Goal: Task Accomplishment & Management: Use online tool/utility

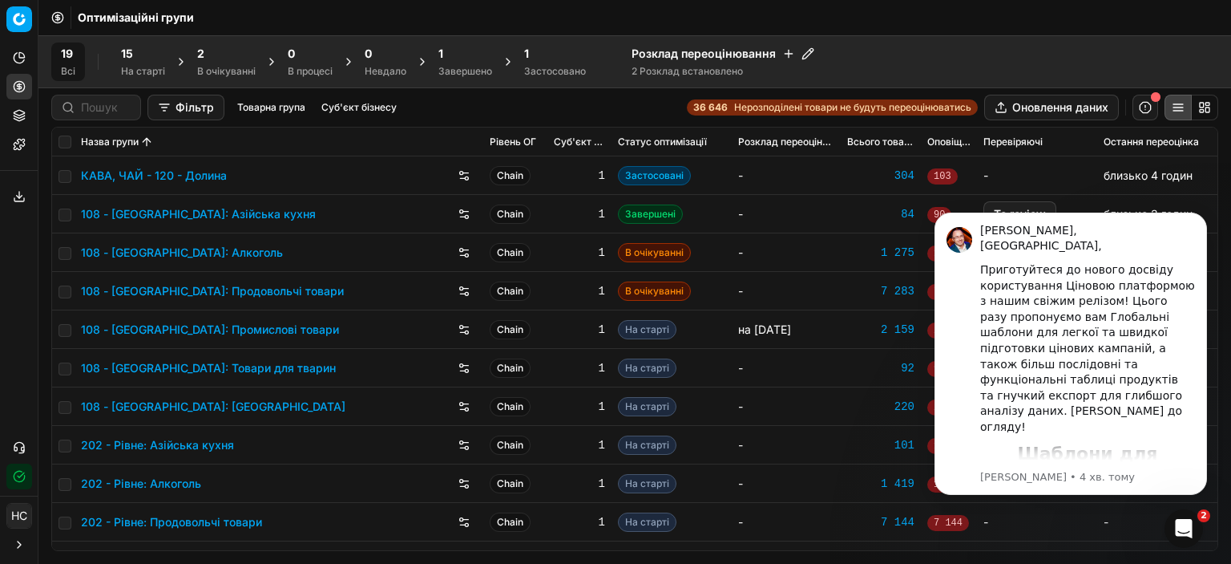
click at [139, 63] on div "15 На старті" at bounding box center [143, 62] width 44 height 32
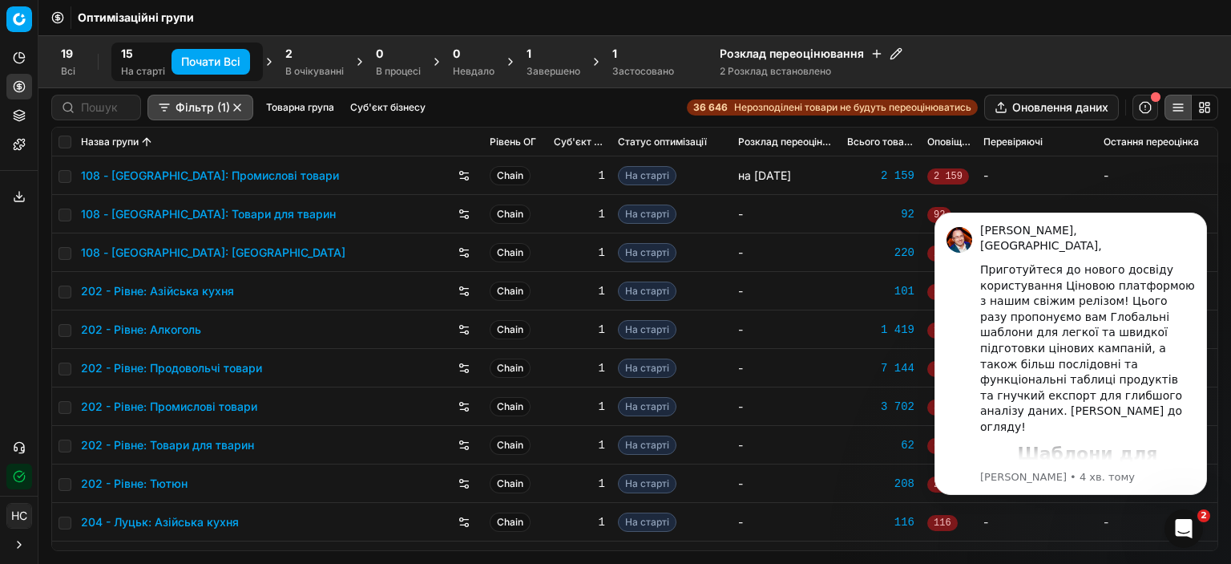
click at [304, 63] on div "2 В очікуванні" at bounding box center [314, 62] width 59 height 32
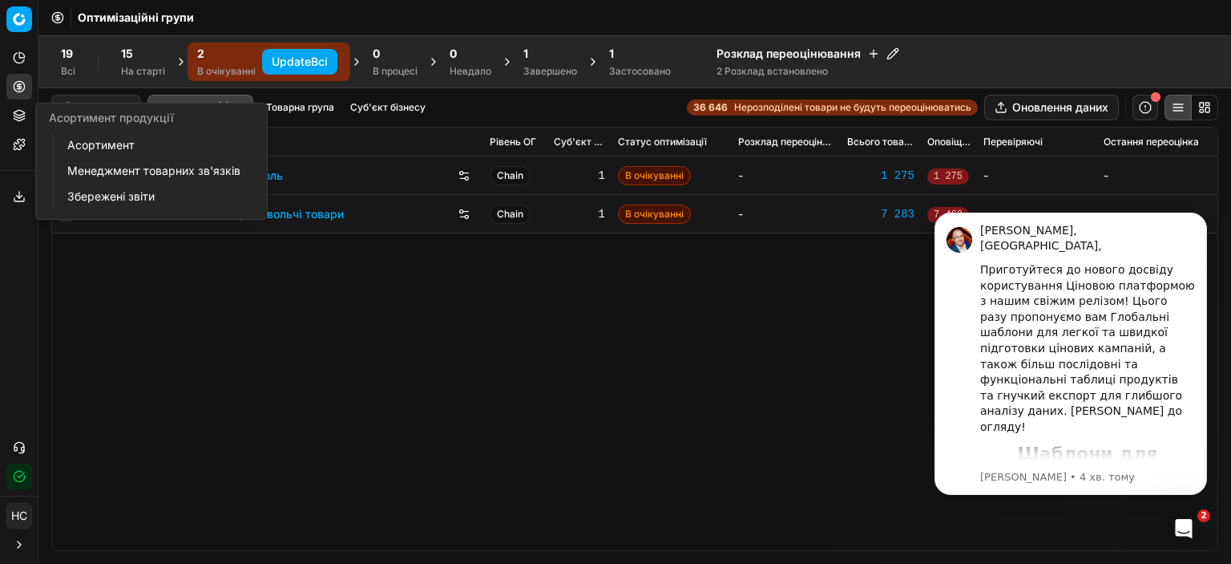
click at [22, 106] on button "Асортимент продукції" at bounding box center [19, 116] width 26 height 26
click at [131, 163] on link "Менеджмент товарних зв'язків" at bounding box center [154, 171] width 187 height 22
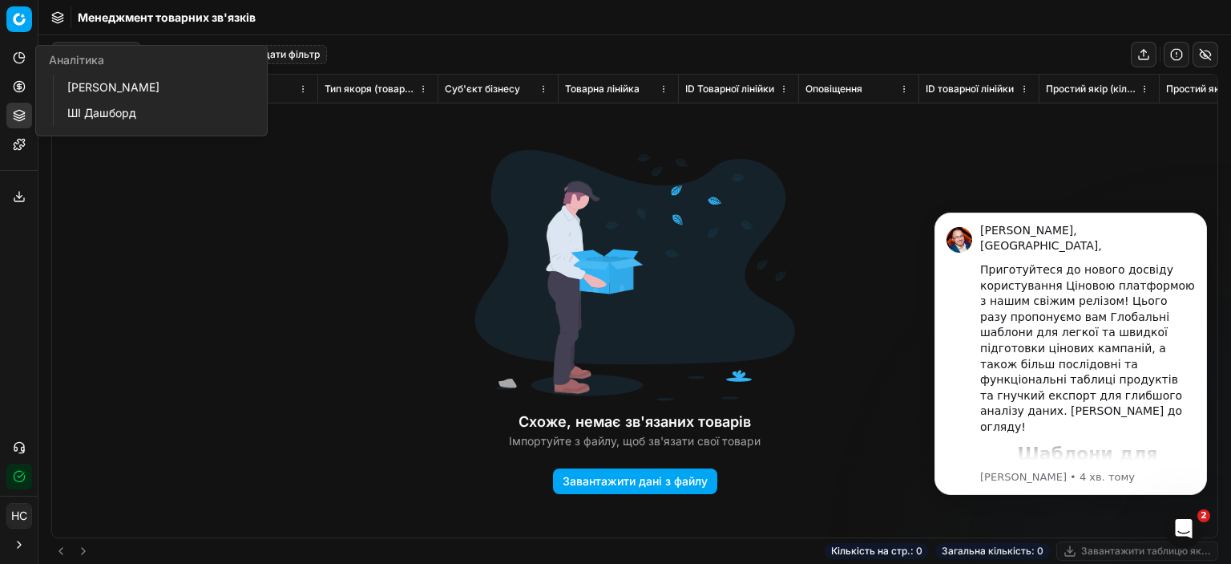
click at [19, 63] on icon at bounding box center [19, 58] width 10 height 10
click at [138, 224] on div "Схоже, немає зв'язаних товарів Імпортуйте з файлу, щоб зв'язати свої товари Зав…" at bounding box center [635, 306] width 1166 height 463
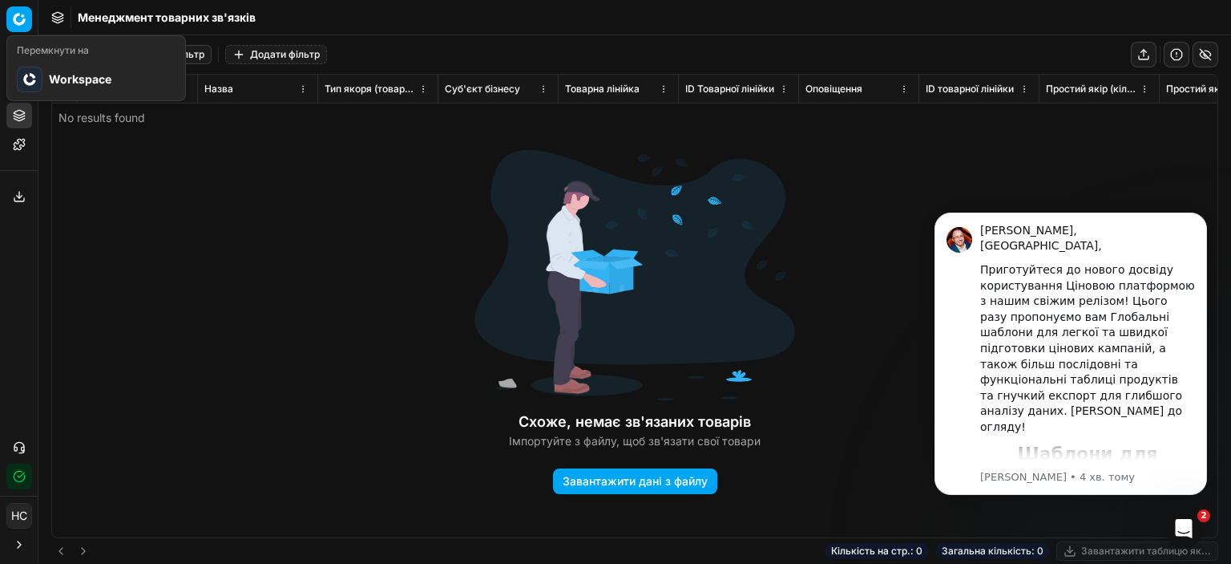
click at [10, 24] on html "Pricing platform Аналітика Цінова оптимізація Асортимент продукції Шаблони Серв…" at bounding box center [615, 282] width 1231 height 564
drag, startPoint x: 110, startPoint y: 160, endPoint x: 39, endPoint y: 55, distance: 126.5
click at [109, 160] on html "Pricing platform Аналітика Цінова оптимізація Асортимент продукції Шаблони Серв…" at bounding box center [615, 282] width 1231 height 564
click at [67, 20] on div "Менеджмент товарних зв'язків" at bounding box center [634, 17] width 1193 height 35
click at [60, 13] on icon at bounding box center [57, 15] width 10 height 6
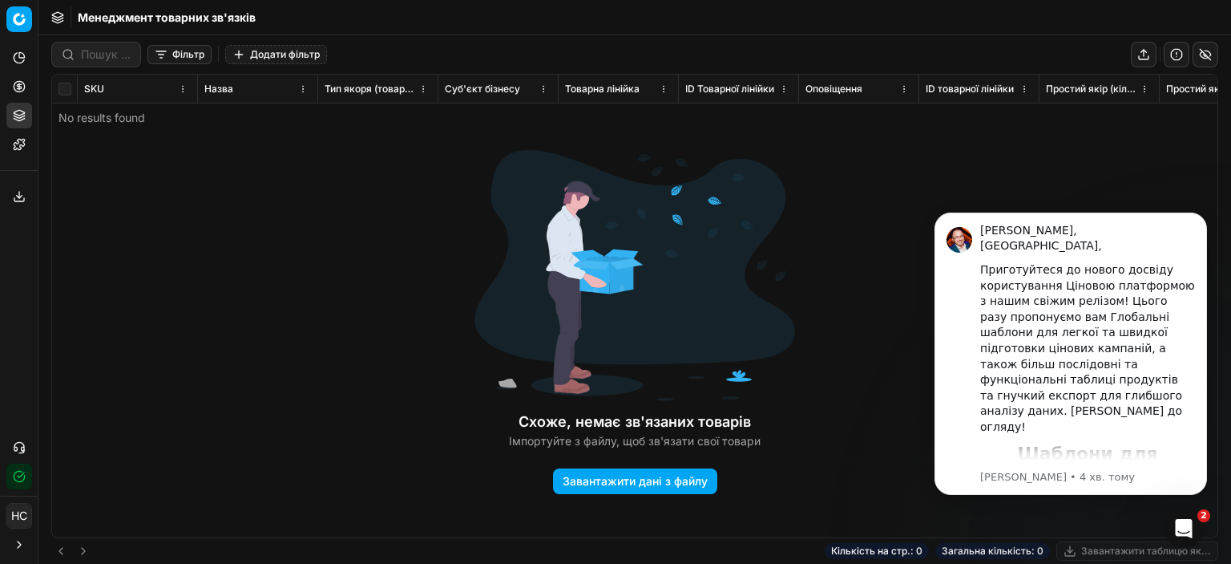
click at [34, 285] on button "Toggle Sidebar" at bounding box center [37, 282] width 13 height 564
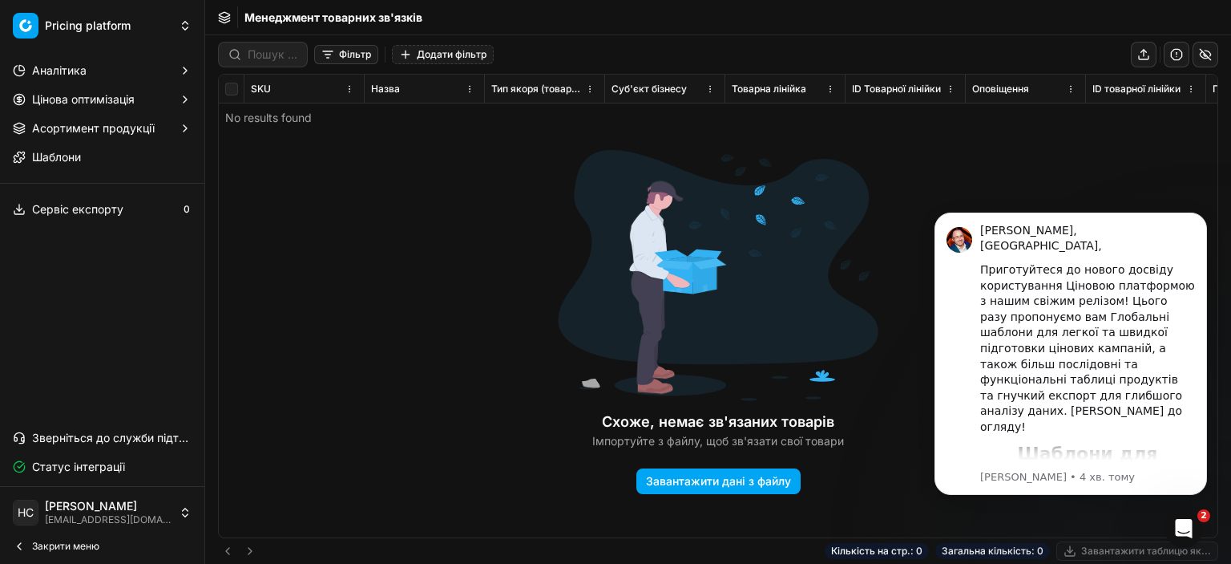
click at [65, 100] on span "Цінова оптимізація" at bounding box center [83, 99] width 103 height 16
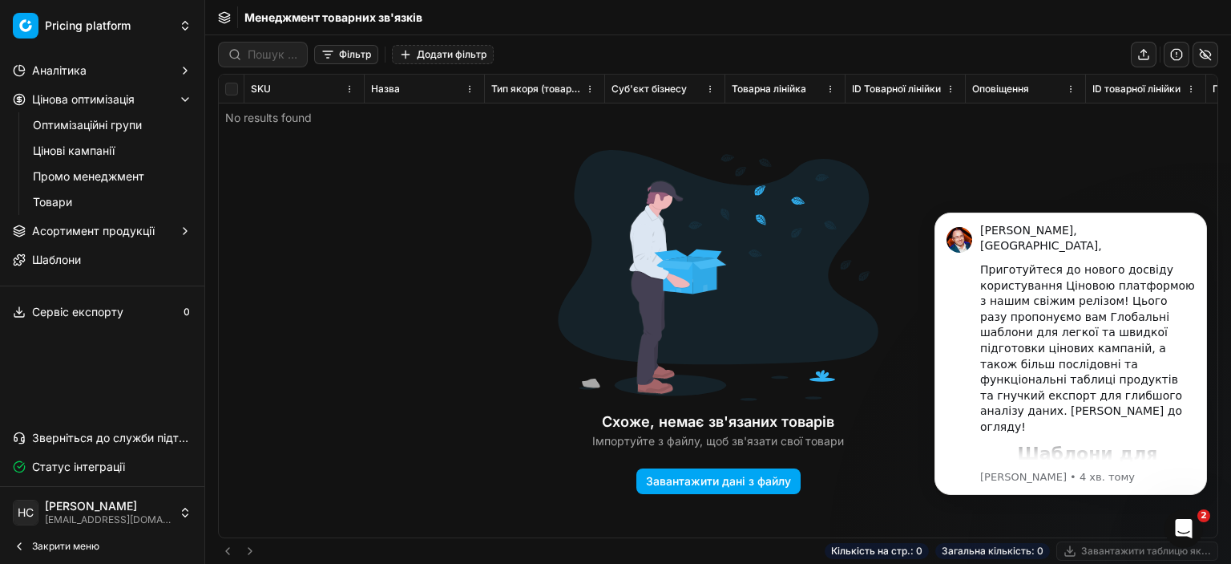
click at [61, 147] on link "Цінові кампанії" at bounding box center [102, 150] width 152 height 22
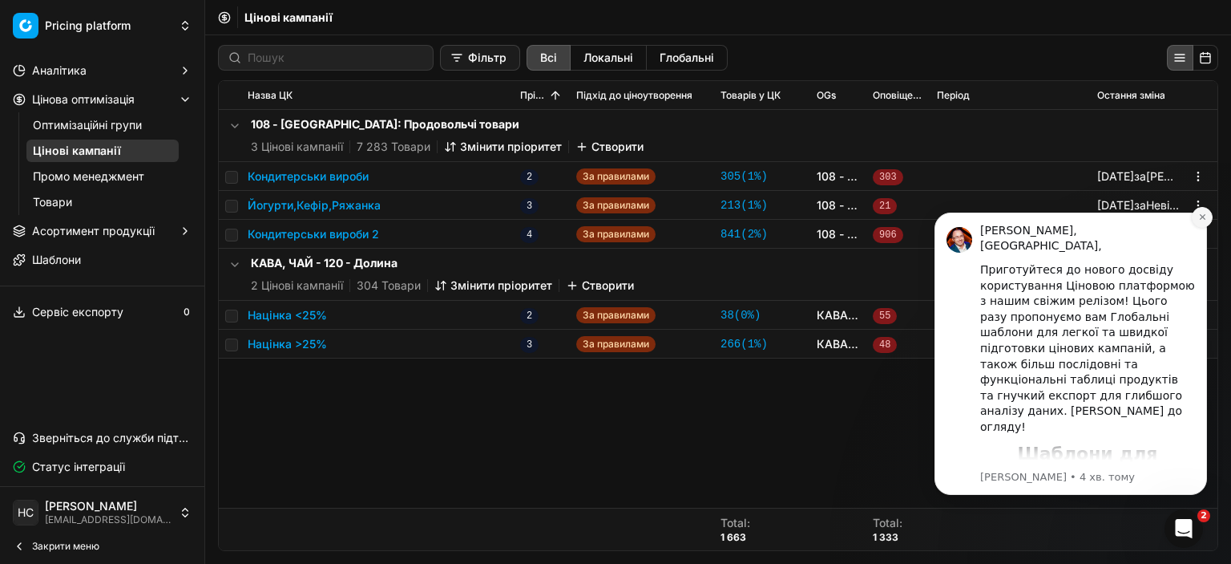
click at [1202, 215] on icon "Dismiss notification" at bounding box center [1202, 216] width 9 height 9
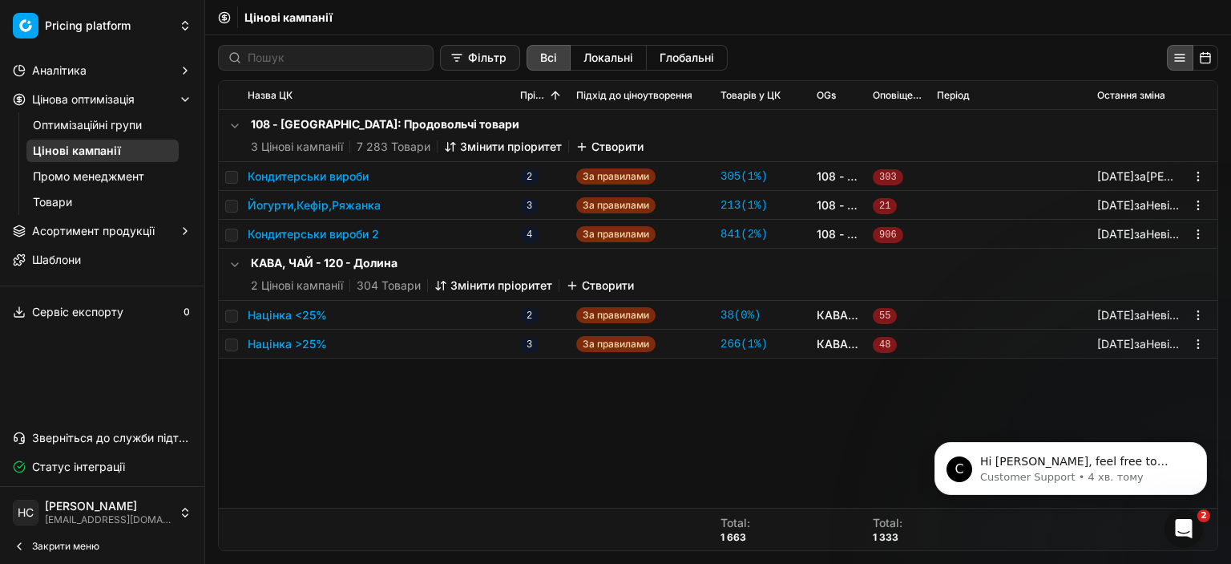
click at [479, 64] on button "Фільтр" at bounding box center [480, 58] width 80 height 26
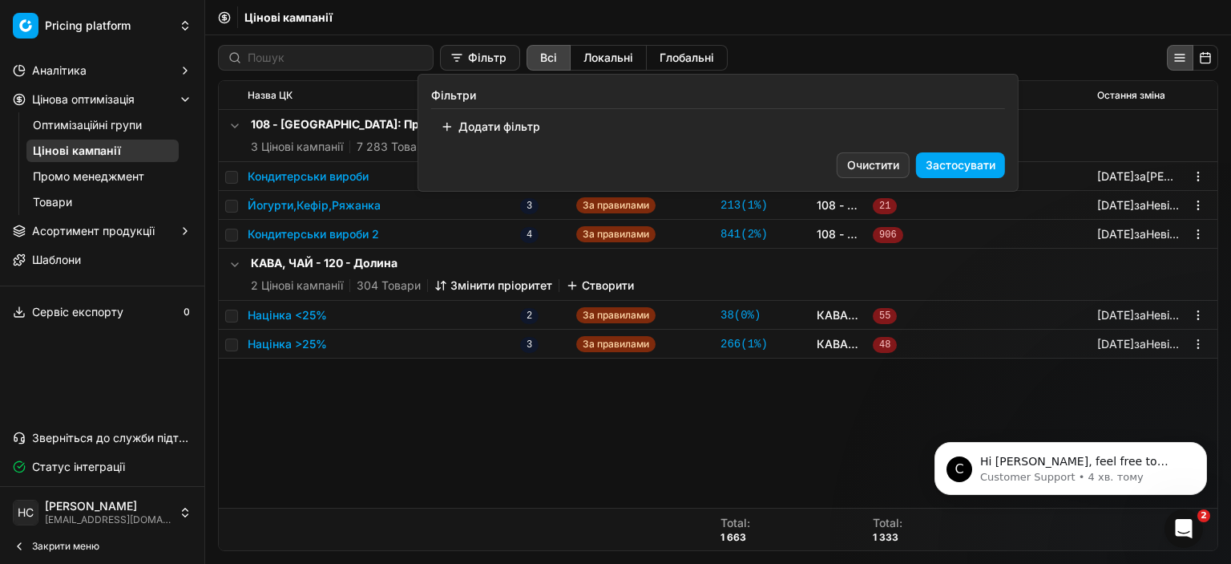
click at [980, 161] on button "Застосувати" at bounding box center [960, 165] width 89 height 26
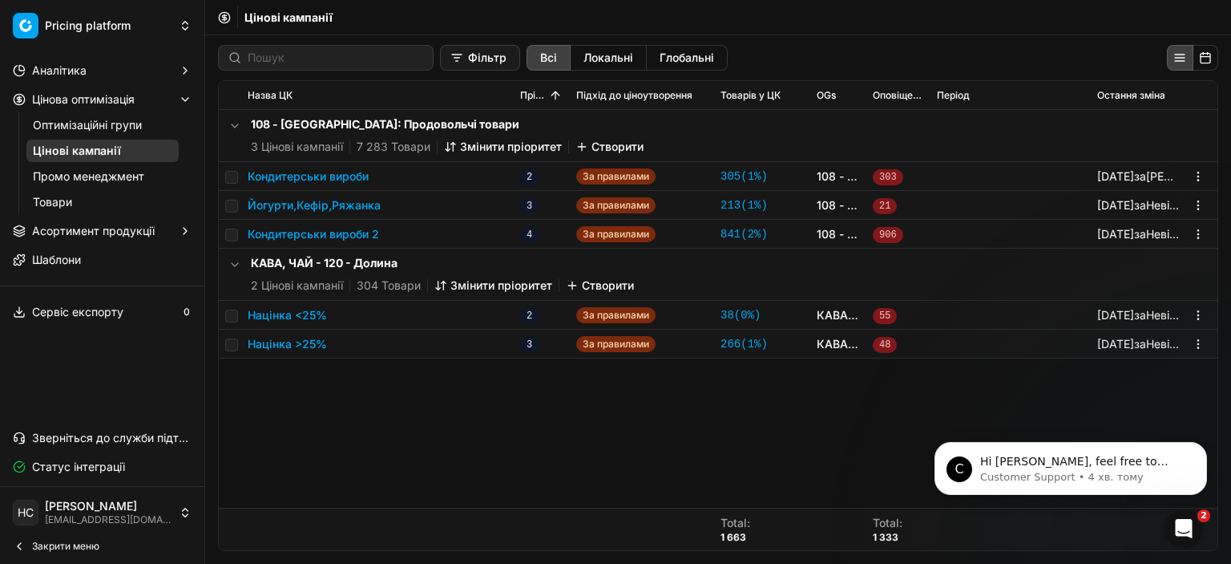
click at [154, 262] on link "Шаблони" at bounding box center [102, 260] width 192 height 26
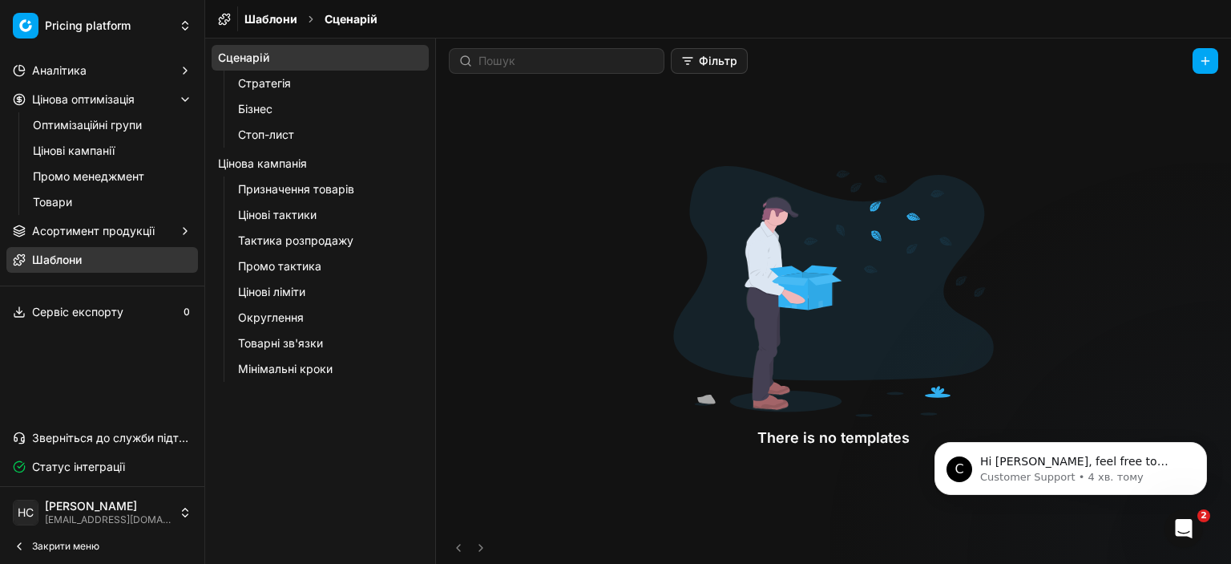
drag, startPoint x: 710, startPoint y: 175, endPoint x: 657, endPoint y: 213, distance: 65.4
click at [712, 175] on div at bounding box center [833, 291] width 321 height 251
click at [107, 461] on span "Статус інтеграції" at bounding box center [78, 467] width 93 height 16
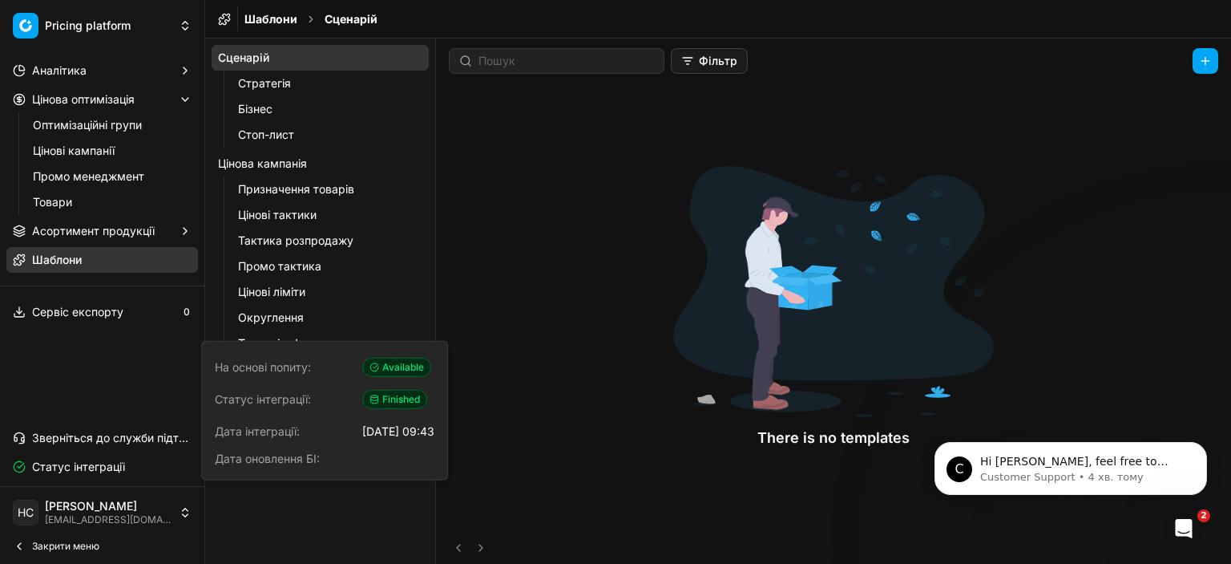
click at [515, 292] on div "There is no templates" at bounding box center [833, 307] width 795 height 448
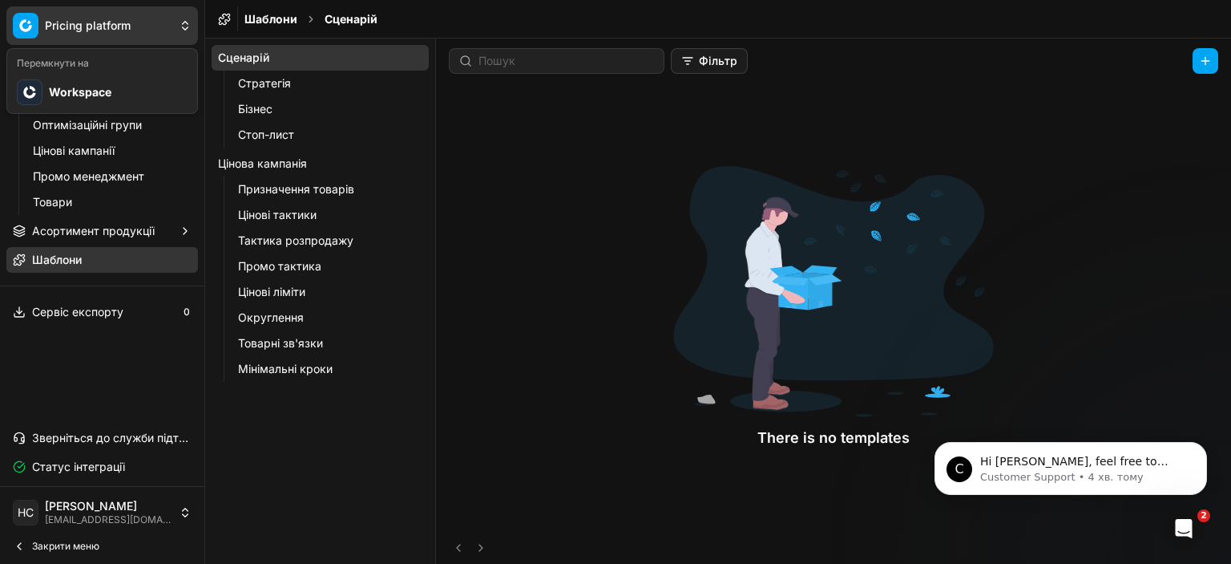
click at [29, 23] on html "Pricing platform Аналітика Цінова оптимізація Оптимізаційні групи Цінові кампан…" at bounding box center [615, 282] width 1231 height 564
click at [51, 89] on div "Workspace" at bounding box center [102, 92] width 184 height 35
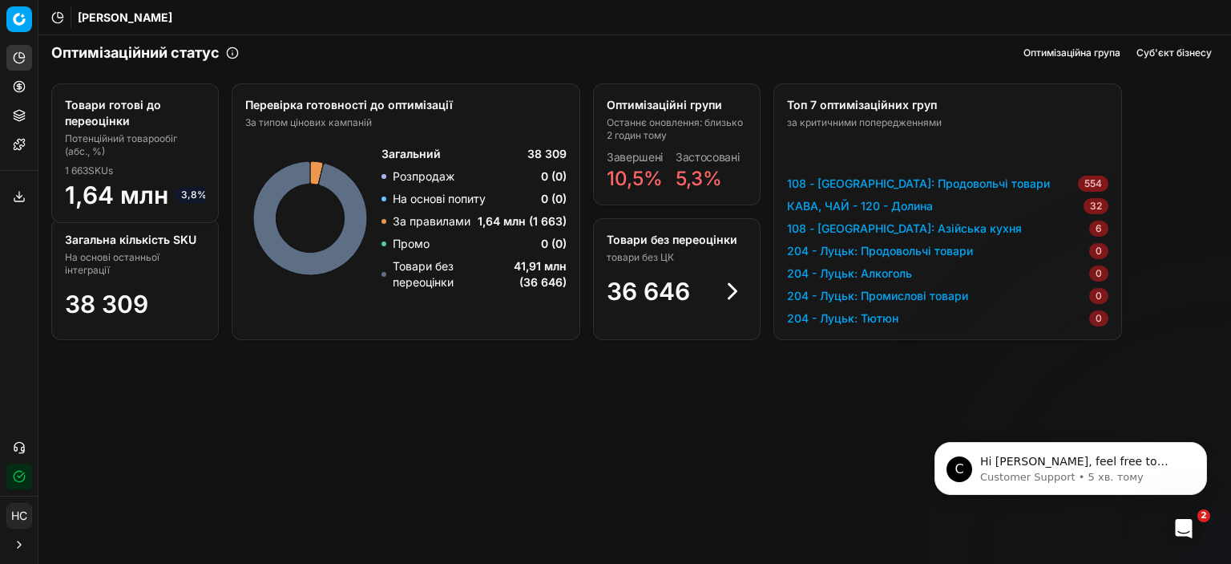
click at [728, 288] on icon at bounding box center [732, 291] width 29 height 29
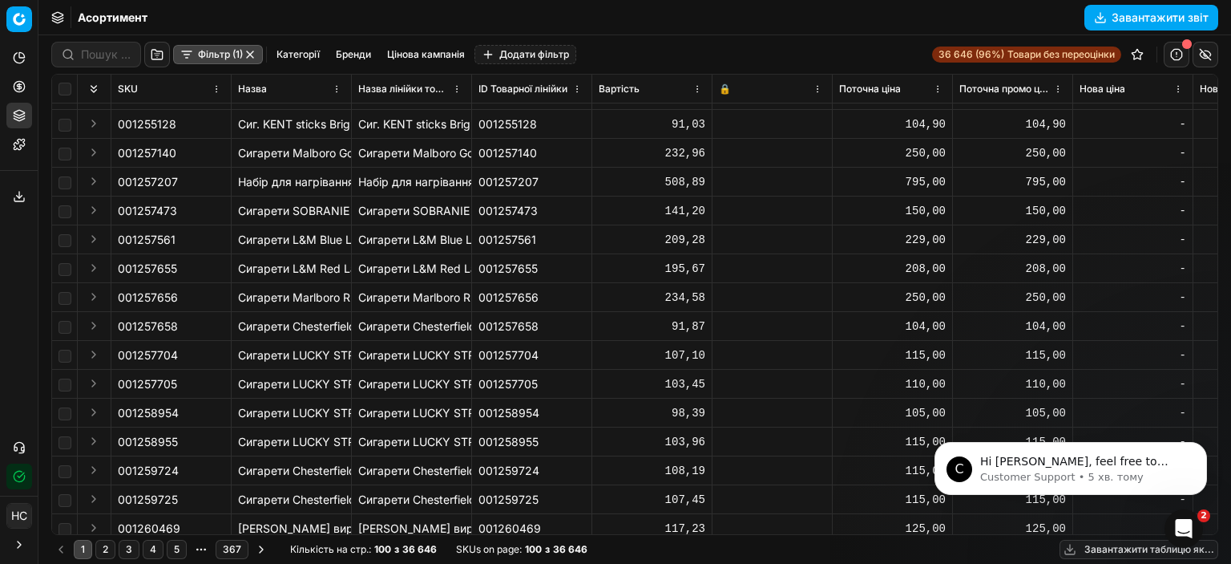
scroll to position [2467, 0]
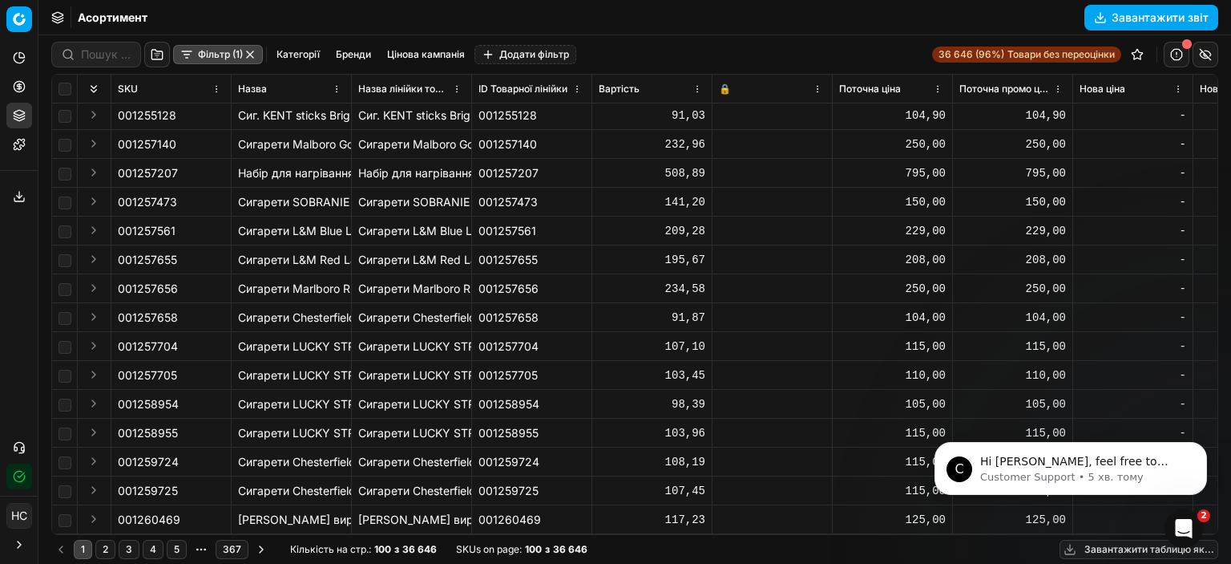
click at [301, 60] on button "Категорії" at bounding box center [298, 54] width 56 height 19
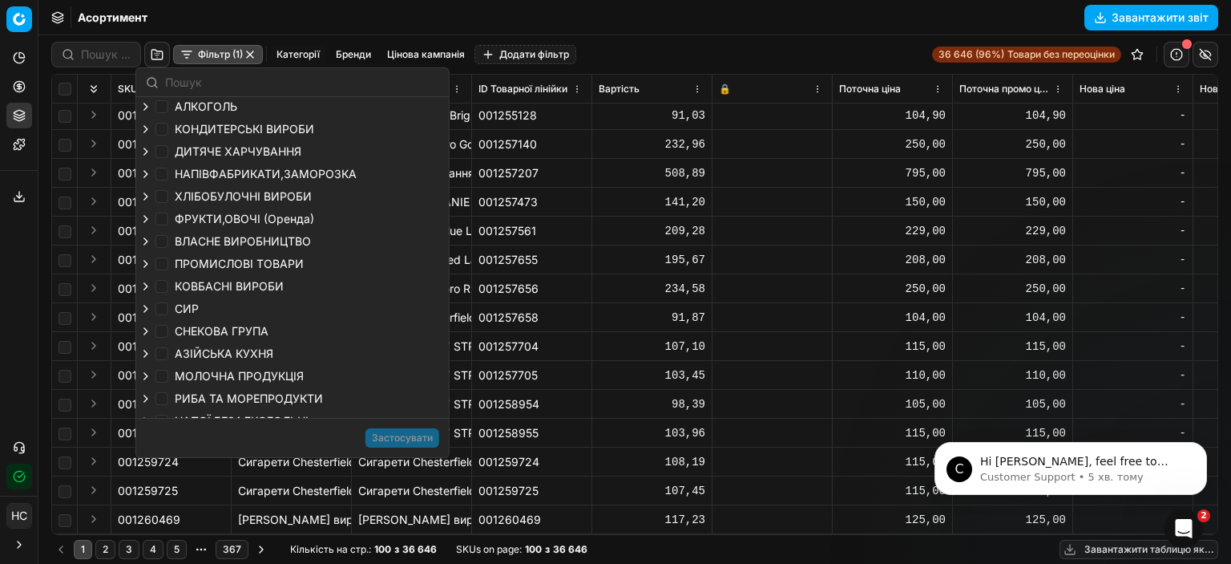
scroll to position [0, 0]
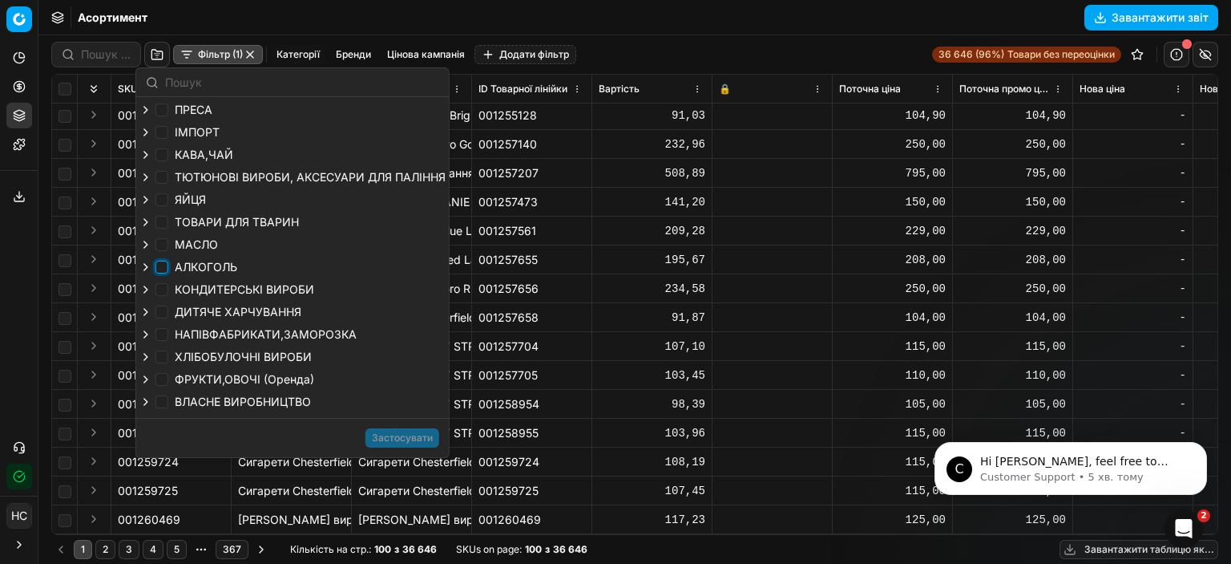
drag, startPoint x: 160, startPoint y: 271, endPoint x: 216, endPoint y: 305, distance: 64.8
click at [161, 271] on input "АЛКОГОЛЬ" at bounding box center [162, 267] width 13 height 13
checkbox input "true"
click at [434, 441] on button "Застосувати" at bounding box center [403, 437] width 74 height 19
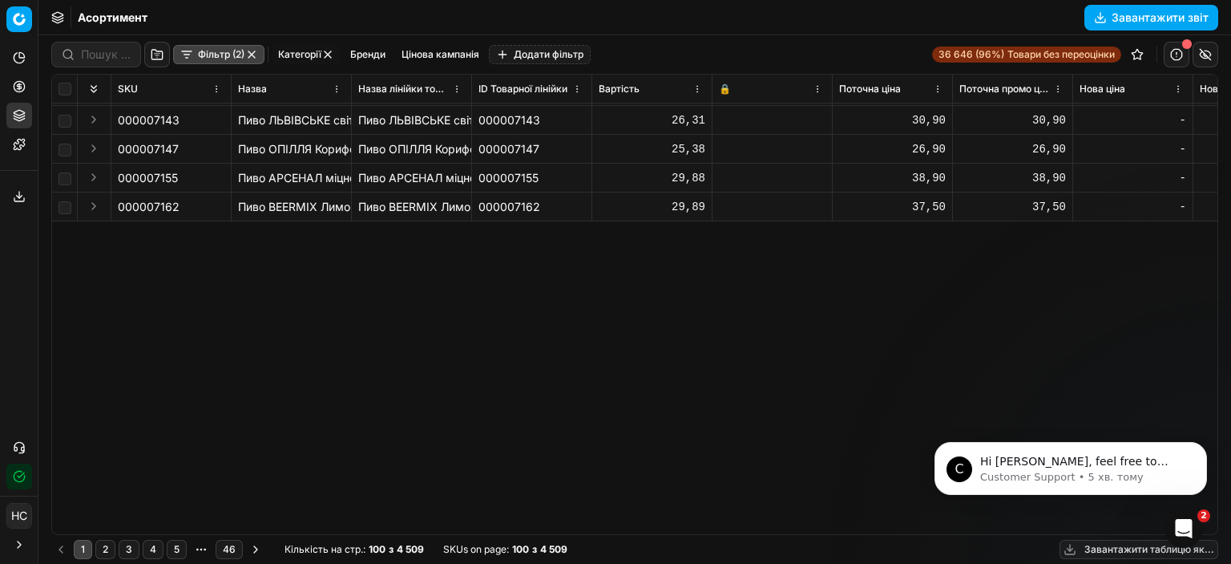
scroll to position [382, 0]
